Goal: Task Accomplishment & Management: Manage account settings

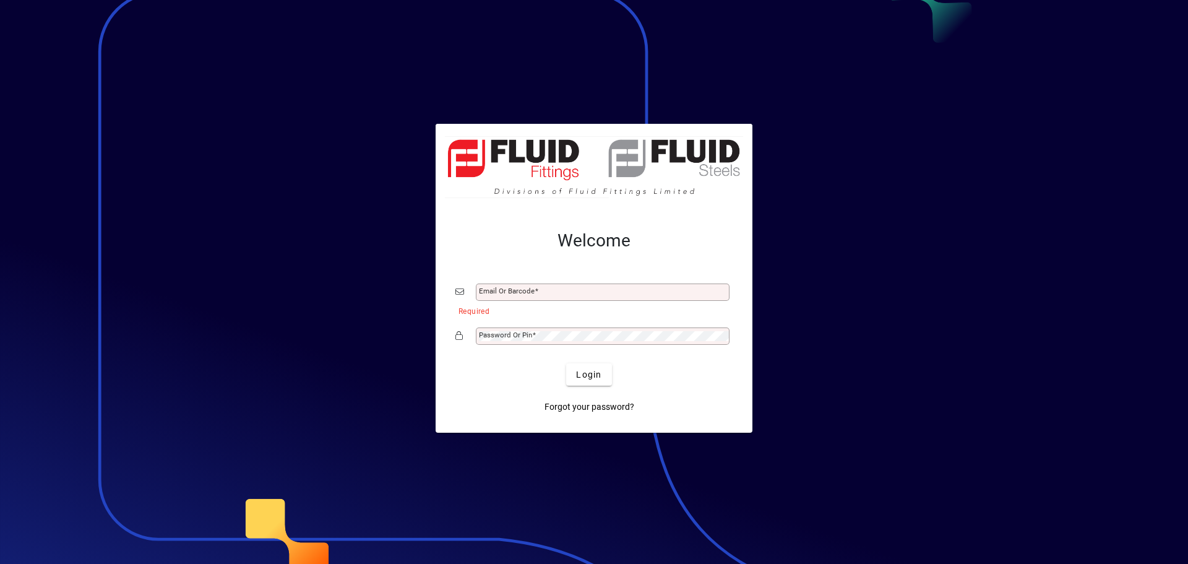
click at [511, 283] on div "Email or Barcode" at bounding box center [603, 291] width 254 height 17
click at [518, 288] on input "Email or Barcode" at bounding box center [604, 292] width 250 height 10
type input "**********"
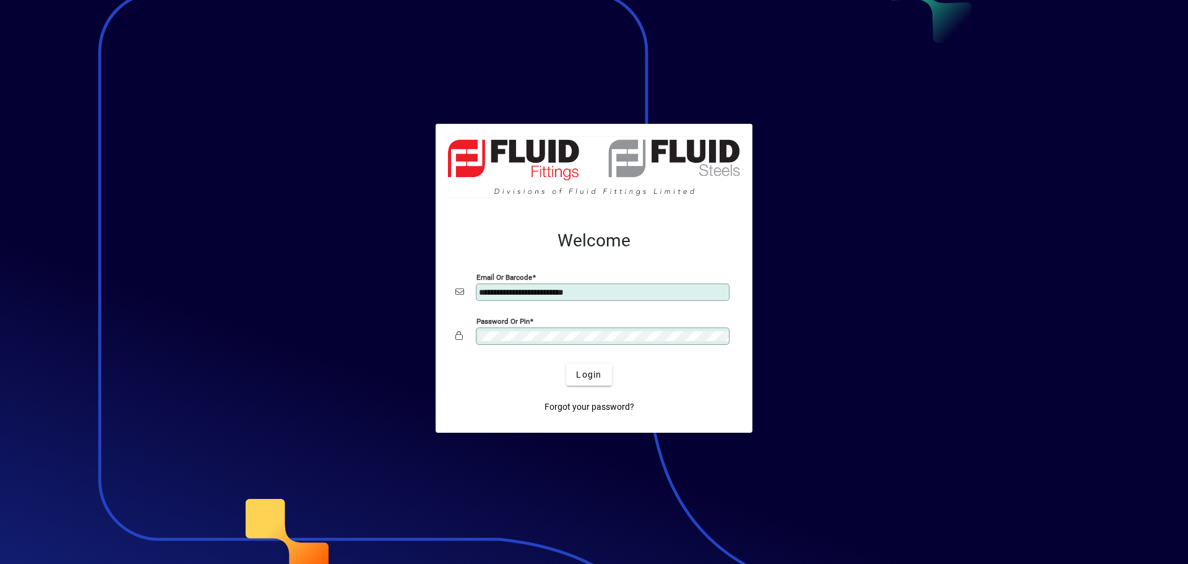
click at [566, 363] on button "Login" at bounding box center [588, 374] width 45 height 22
